Goal: Find specific page/section: Find specific page/section

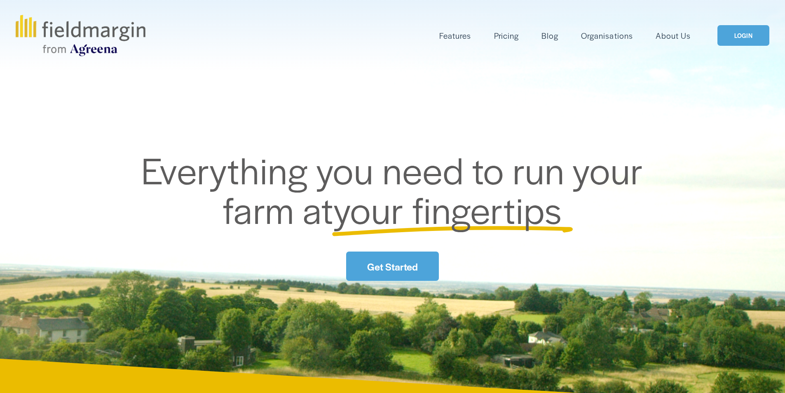
click at [737, 32] on link "LOGIN" at bounding box center [744, 35] width 52 height 21
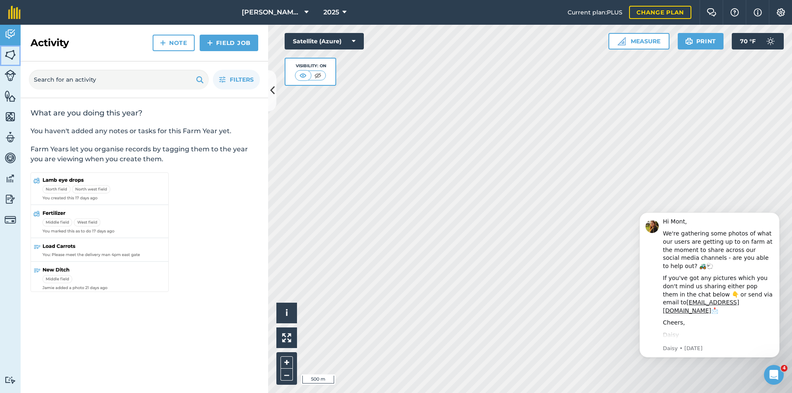
click at [10, 59] on img at bounding box center [11, 55] width 12 height 12
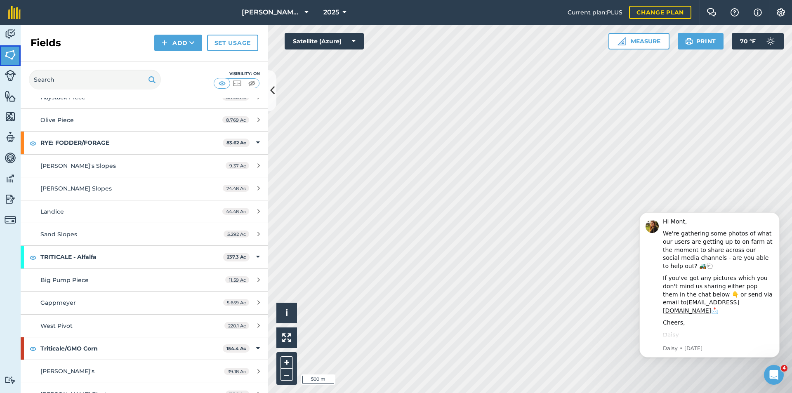
scroll to position [406, 0]
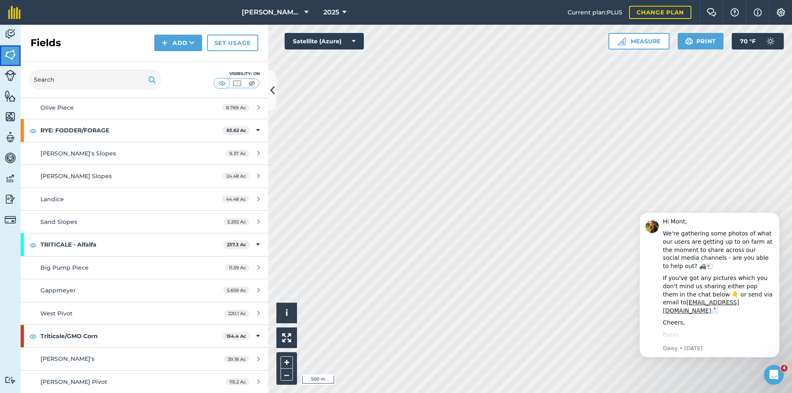
click at [0, 45] on link "Fields" at bounding box center [10, 55] width 21 height 21
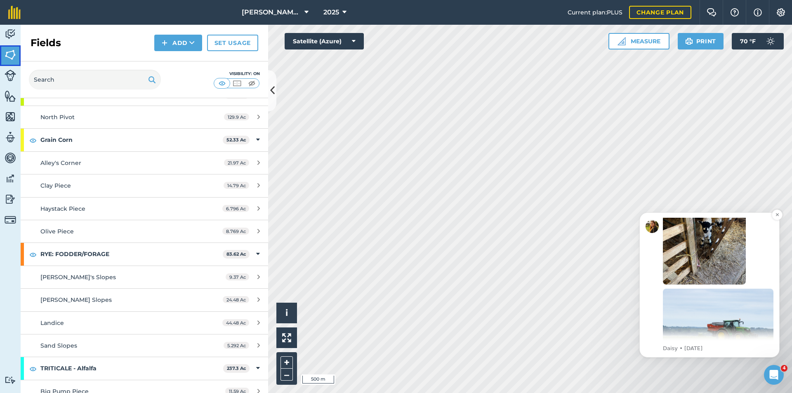
scroll to position [174, 0]
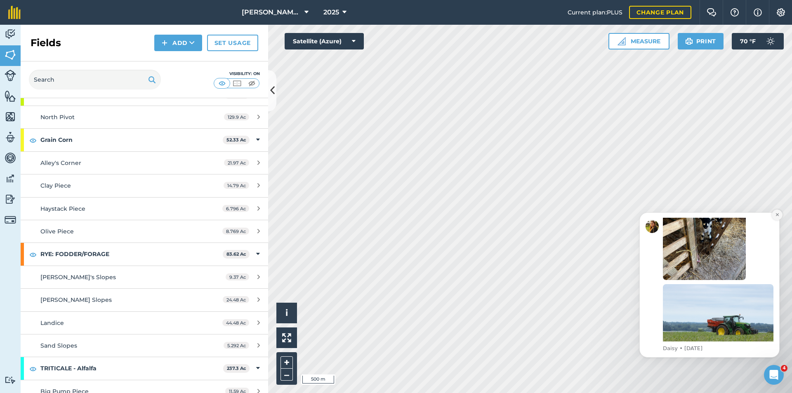
click at [780, 216] on button "Dismiss notification" at bounding box center [776, 214] width 11 height 11
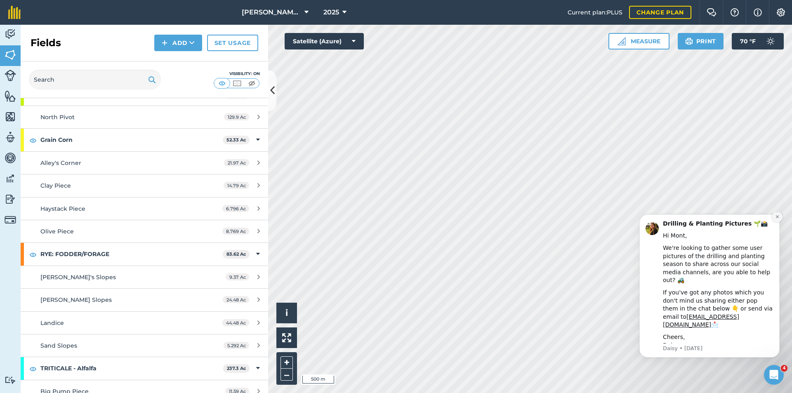
click at [777, 219] on icon "Dismiss notification" at bounding box center [777, 216] width 5 height 5
